Goal: Information Seeking & Learning: Learn about a topic

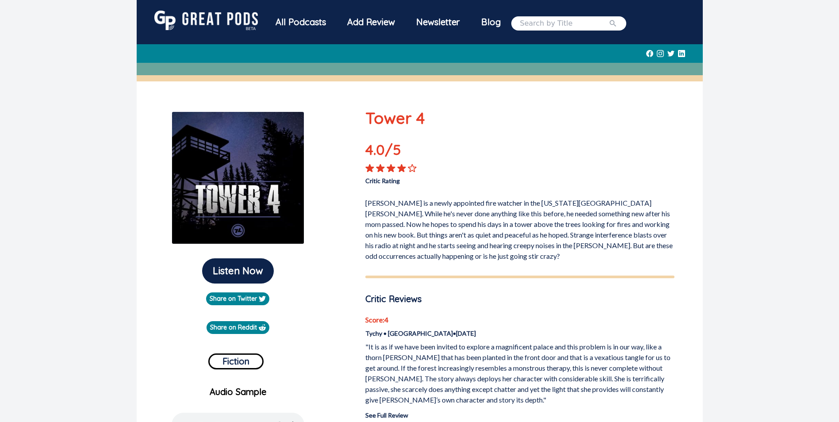
scroll to position [221, 0]
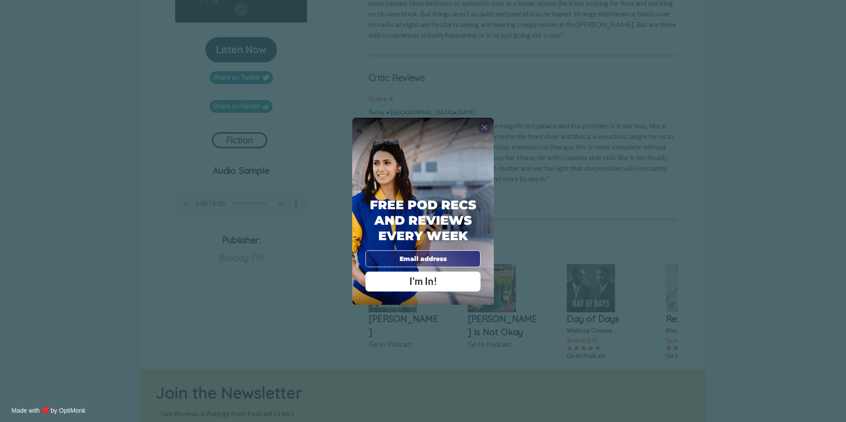
click at [485, 123] on span "X" at bounding box center [484, 127] width 6 height 9
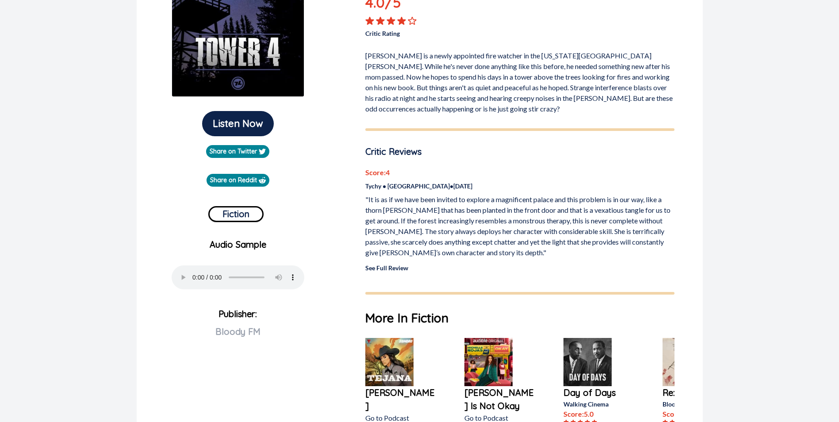
scroll to position [74, 0]
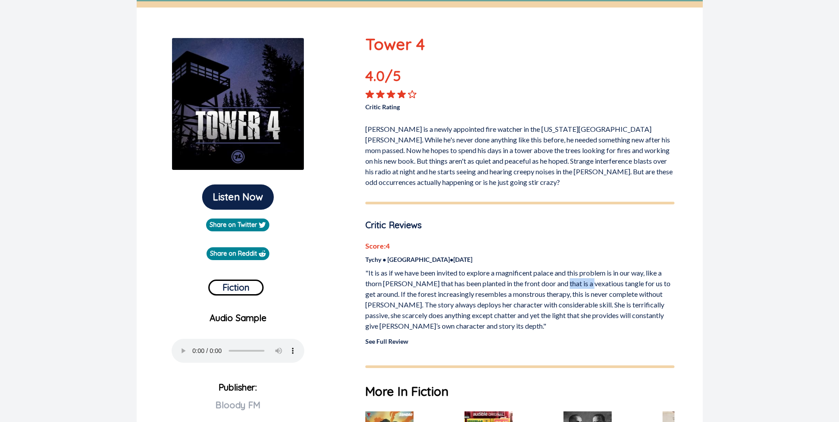
drag, startPoint x: 556, startPoint y: 283, endPoint x: 588, endPoint y: 283, distance: 31.4
click at [588, 283] on p ""It is as if we have been invited to explore a magnificent palace and this prob…" at bounding box center [520, 300] width 309 height 64
copy p "vexatious"
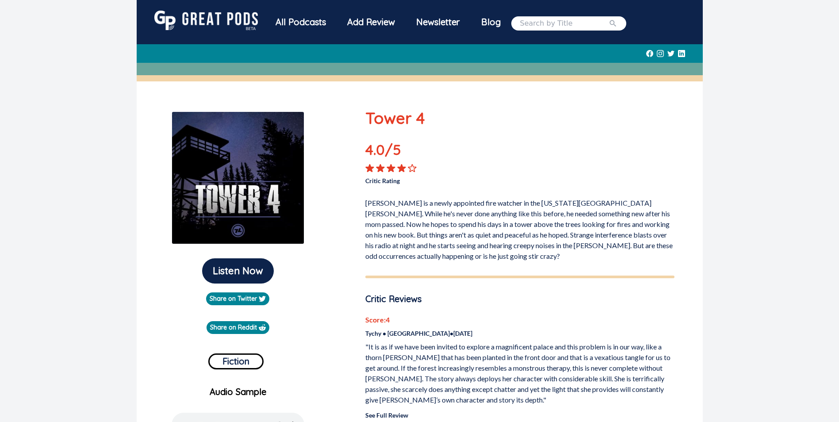
click at [545, 23] on input "search" at bounding box center [564, 23] width 89 height 11
type input "paralyzed"
click at [609, 18] on button "submit" at bounding box center [613, 23] width 9 height 11
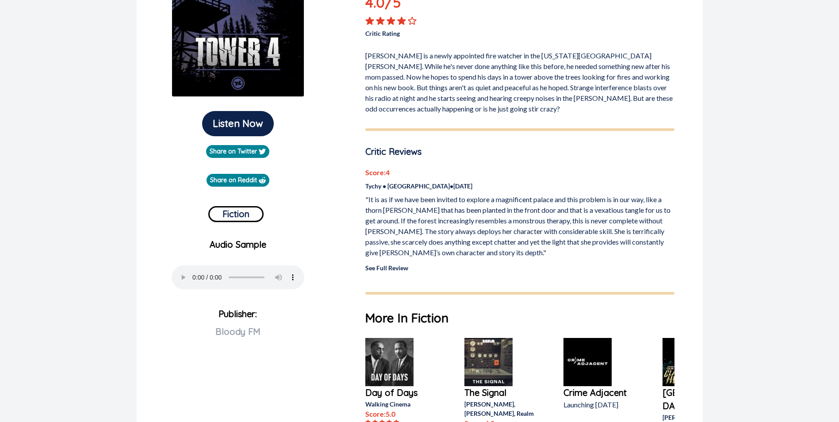
scroll to position [221, 0]
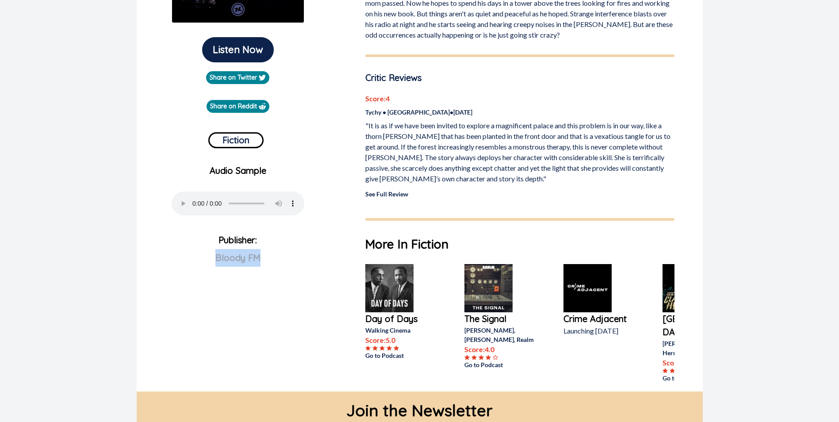
drag, startPoint x: 213, startPoint y: 259, endPoint x: 272, endPoint y: 257, distance: 59.4
click at [272, 257] on p "Publisher: Bloody FM" at bounding box center [238, 263] width 189 height 64
drag, startPoint x: 272, startPoint y: 257, endPoint x: 273, endPoint y: 262, distance: 5.0
click at [273, 262] on p "Publisher: Bloody FM" at bounding box center [238, 263] width 189 height 64
drag, startPoint x: 273, startPoint y: 262, endPoint x: 174, endPoint y: 254, distance: 99.4
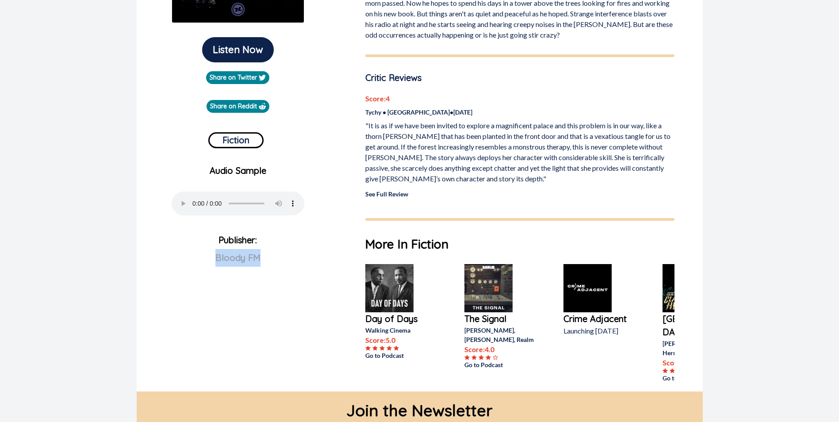
click at [174, 254] on p "Publisher: Bloody FM" at bounding box center [238, 263] width 189 height 64
copy span "Bloody FM"
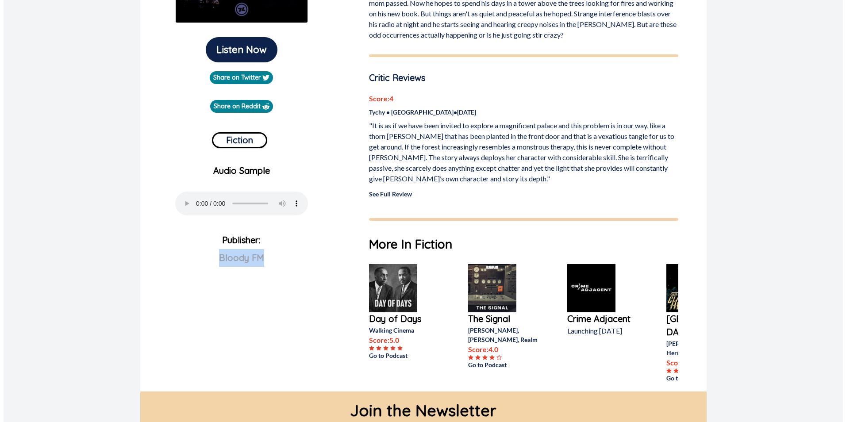
scroll to position [0, 0]
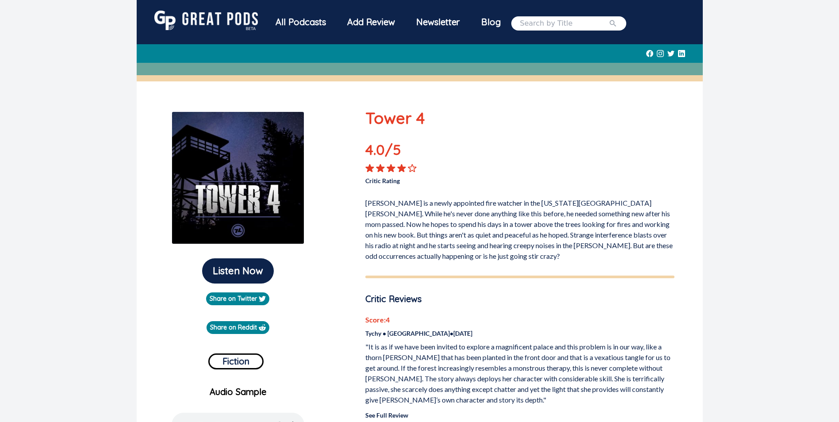
click at [561, 26] on input "search" at bounding box center [564, 23] width 89 height 11
paste input "Bloody FM"
type input "Bloody FM"
click at [609, 18] on button "submit" at bounding box center [613, 23] width 9 height 11
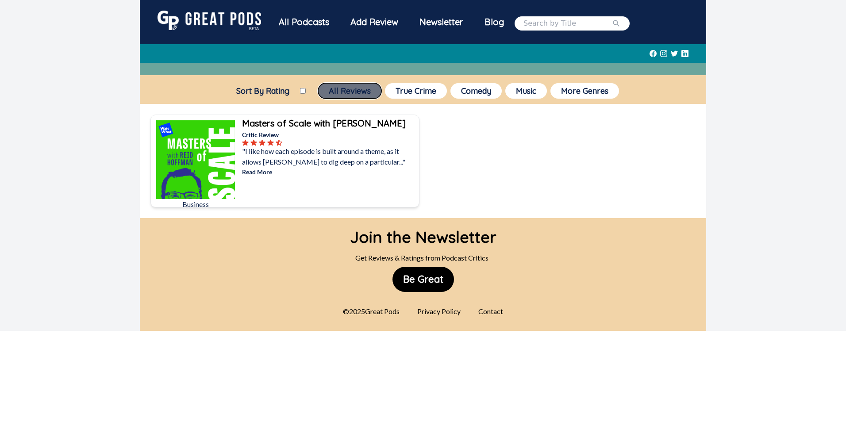
click at [362, 95] on button "All Reviews" at bounding box center [349, 90] width 63 height 15
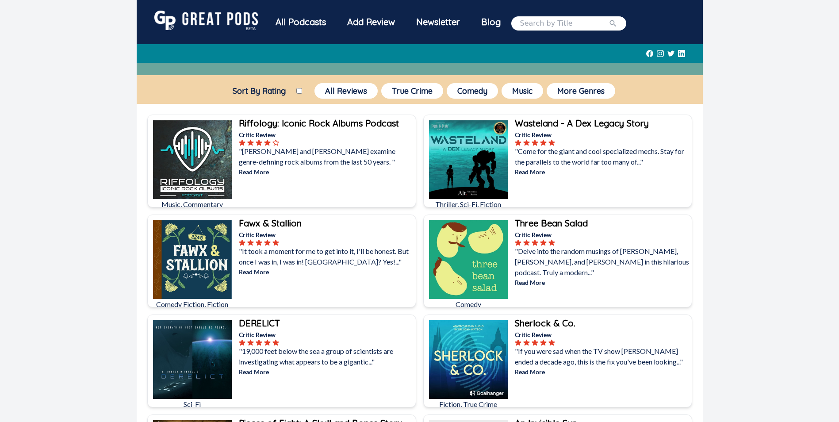
click at [555, 24] on input "search" at bounding box center [564, 23] width 89 height 11
type input "paralyzed"
click at [609, 18] on button "submit" at bounding box center [613, 23] width 9 height 11
